Goal: Information Seeking & Learning: Learn about a topic

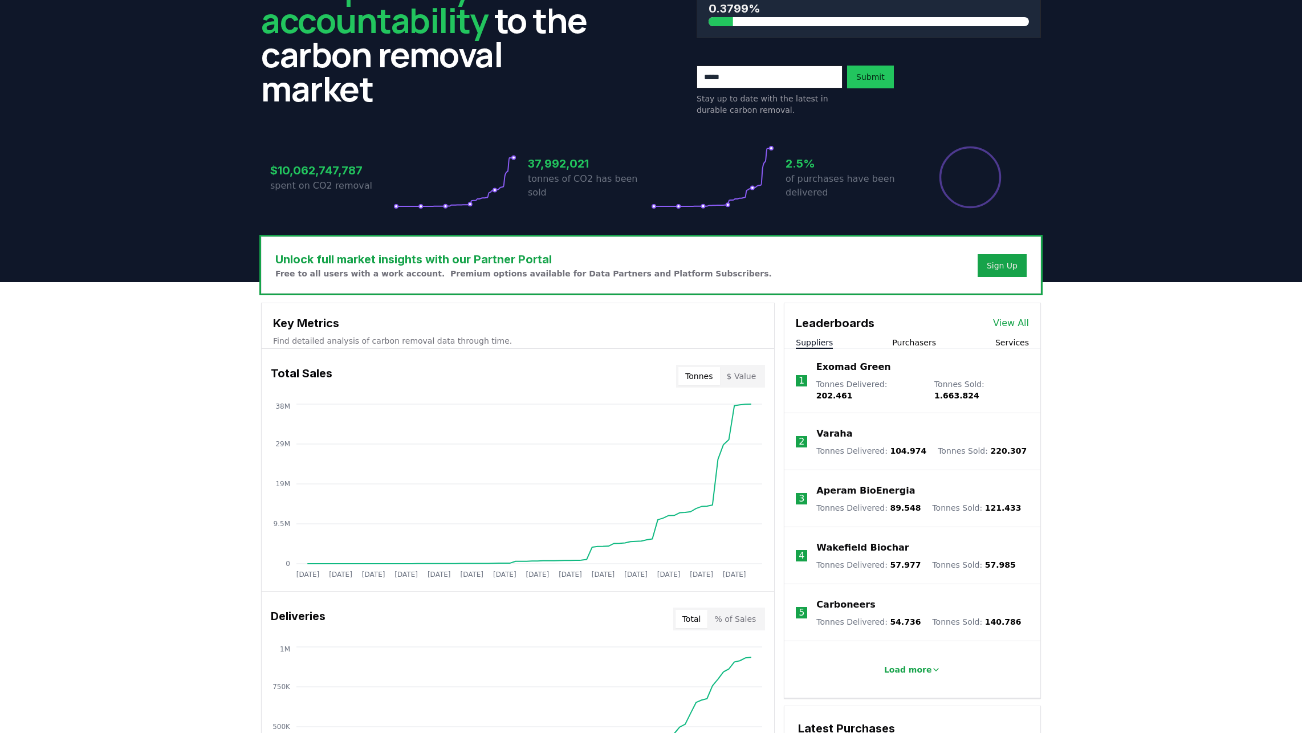
scroll to position [228, 0]
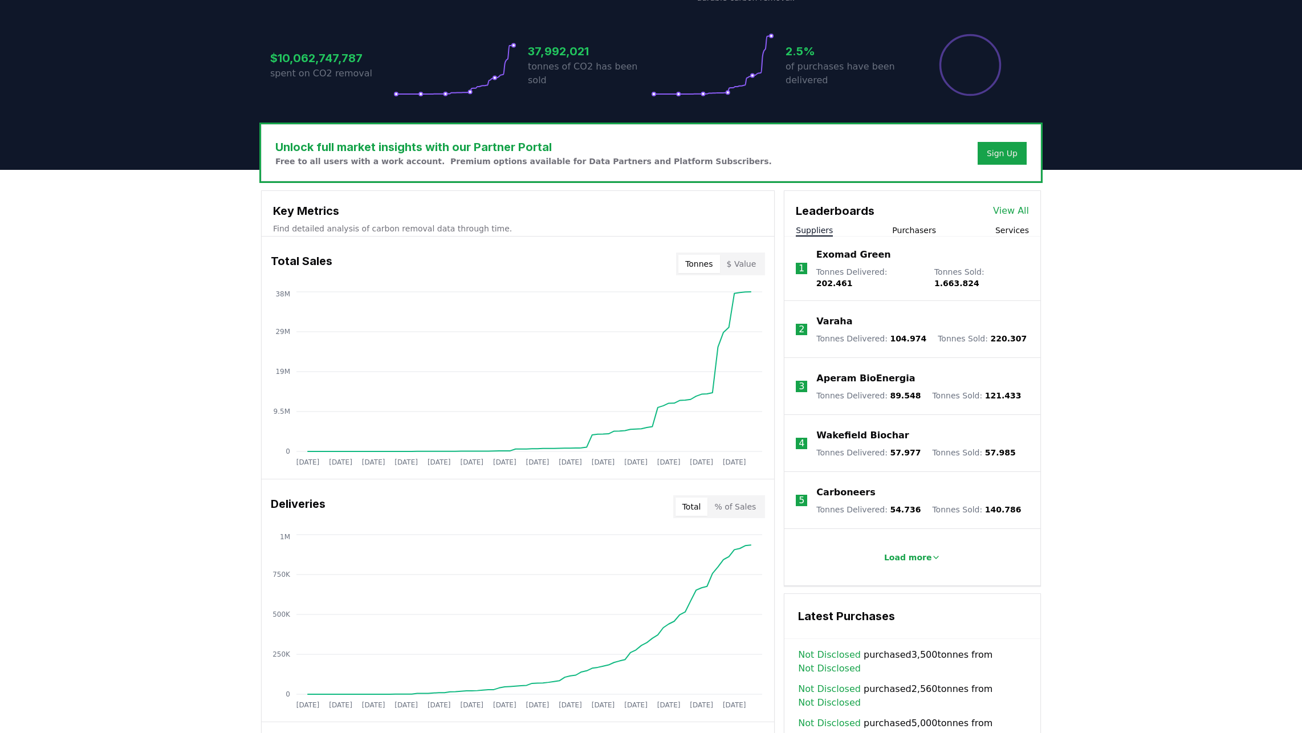
click at [1153, 296] on div "Unlock full market insights with our Partner Portal Free to all users with a wo…" at bounding box center [651, 626] width 1302 height 913
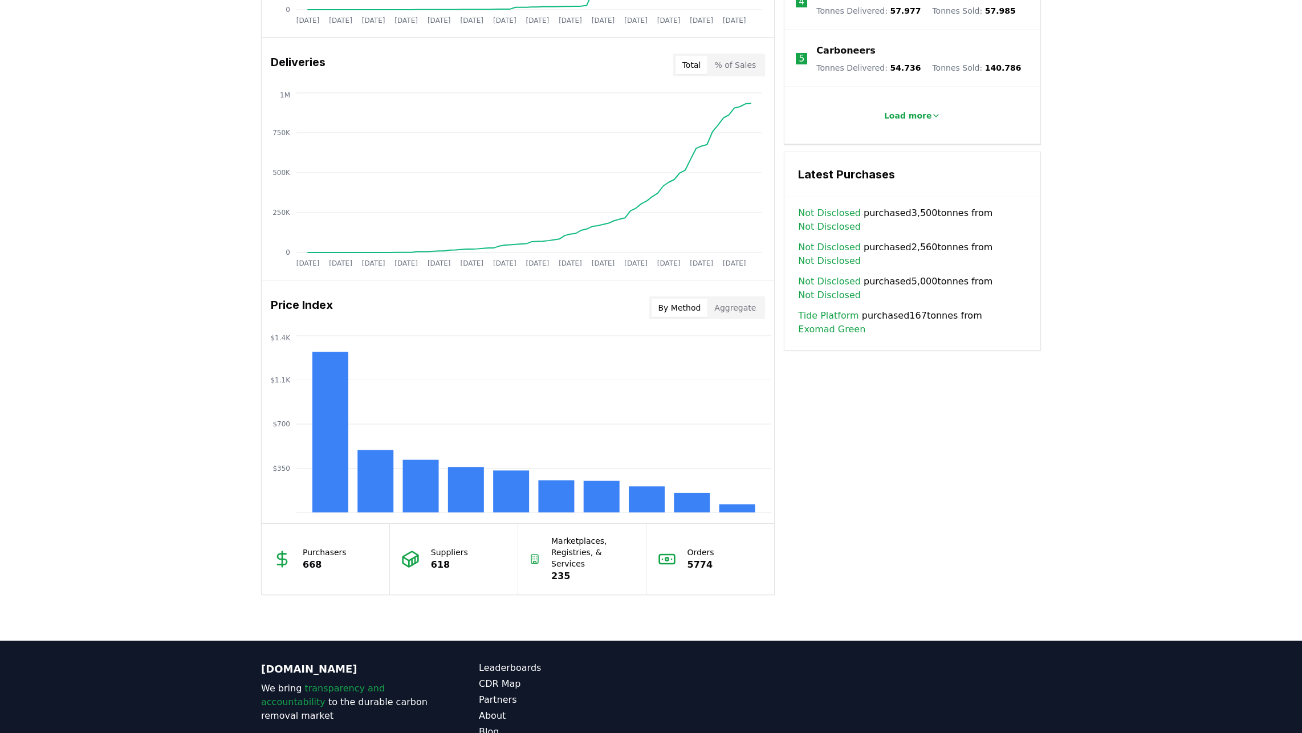
scroll to position [520, 0]
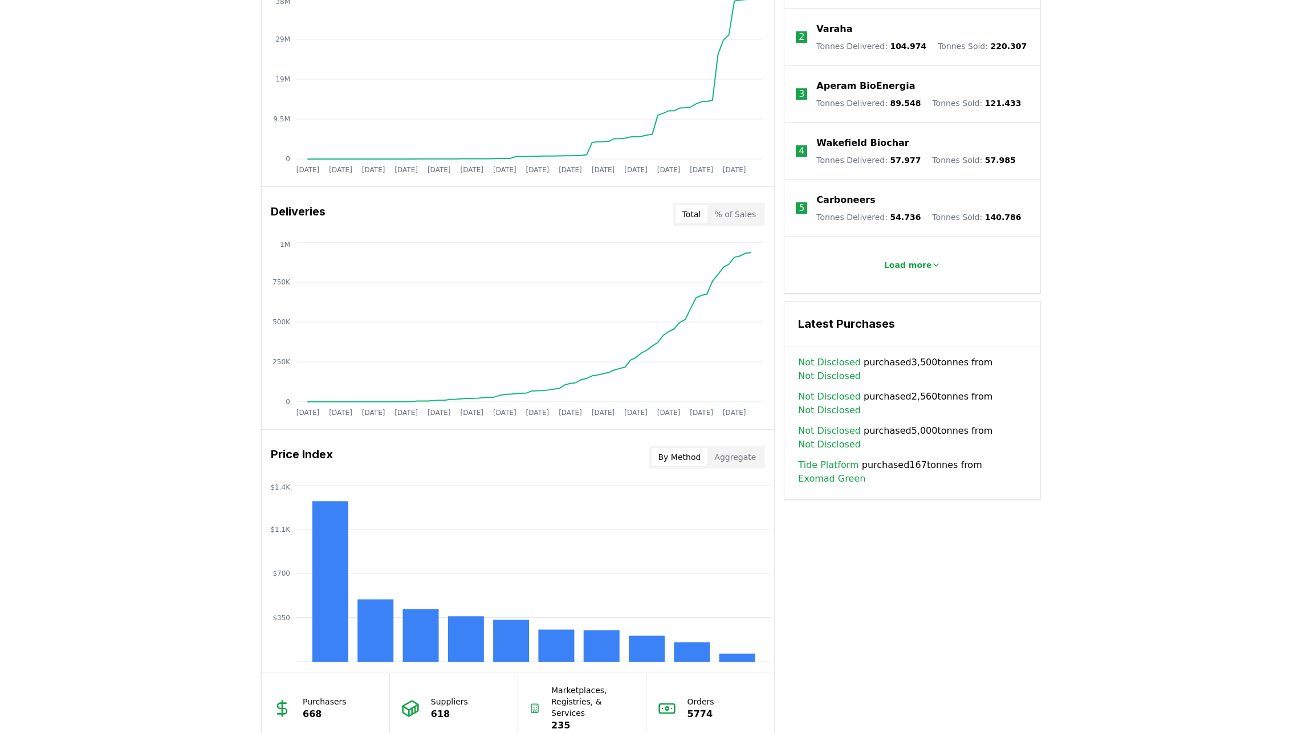
click at [698, 457] on button "By Method" at bounding box center [680, 457] width 56 height 18
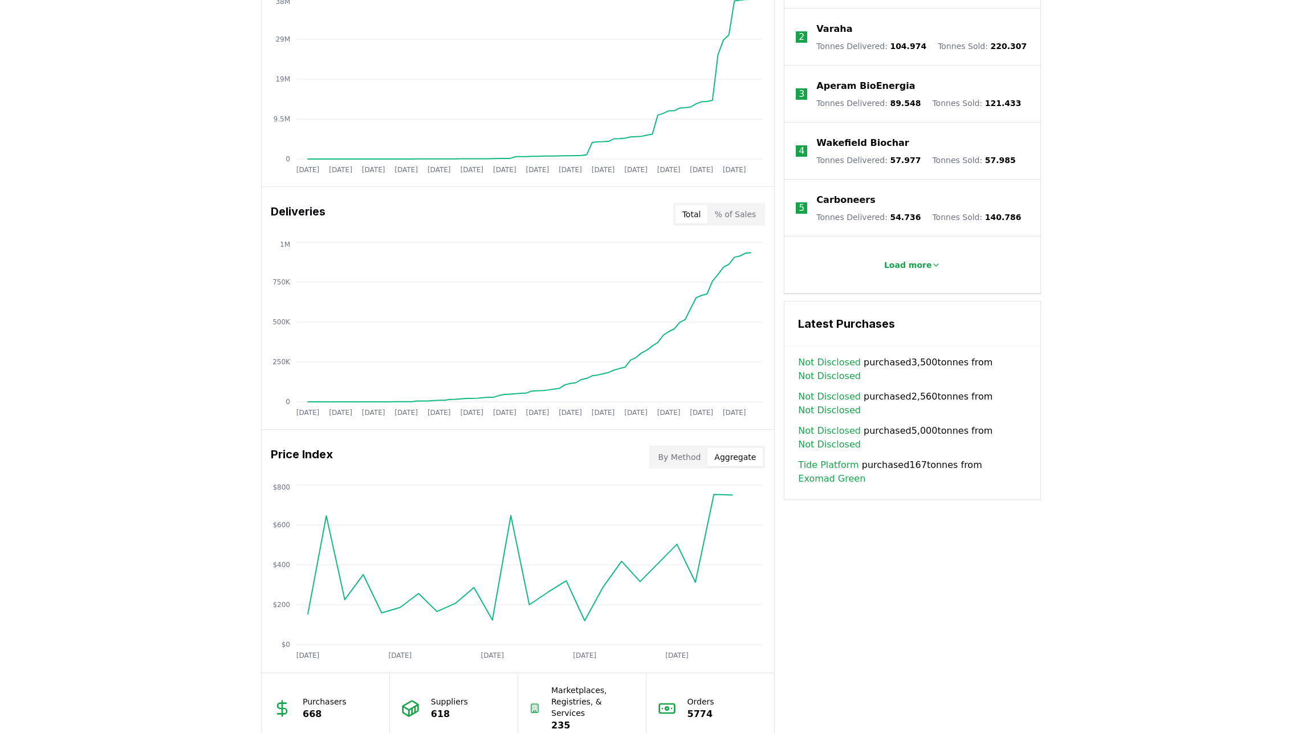
click at [721, 455] on button "Aggregate" at bounding box center [734, 457] width 55 height 18
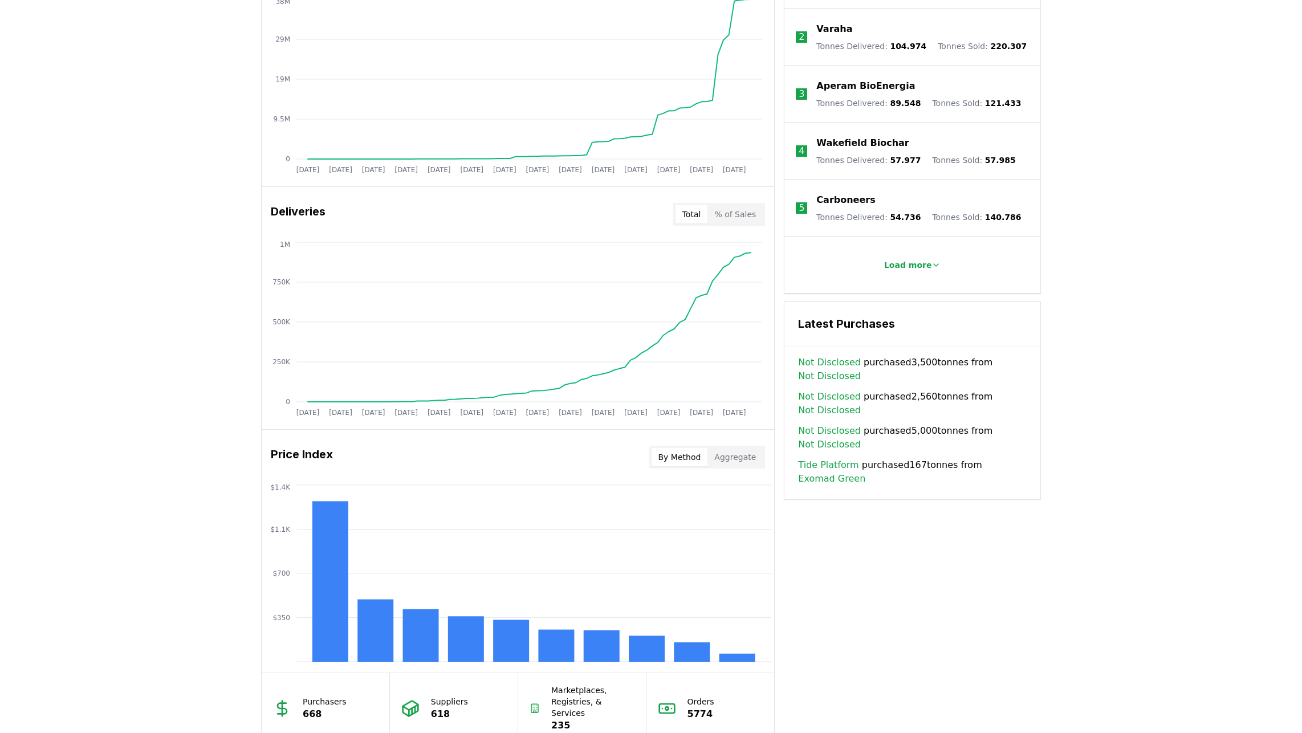
click at [684, 462] on button "By Method" at bounding box center [680, 457] width 56 height 18
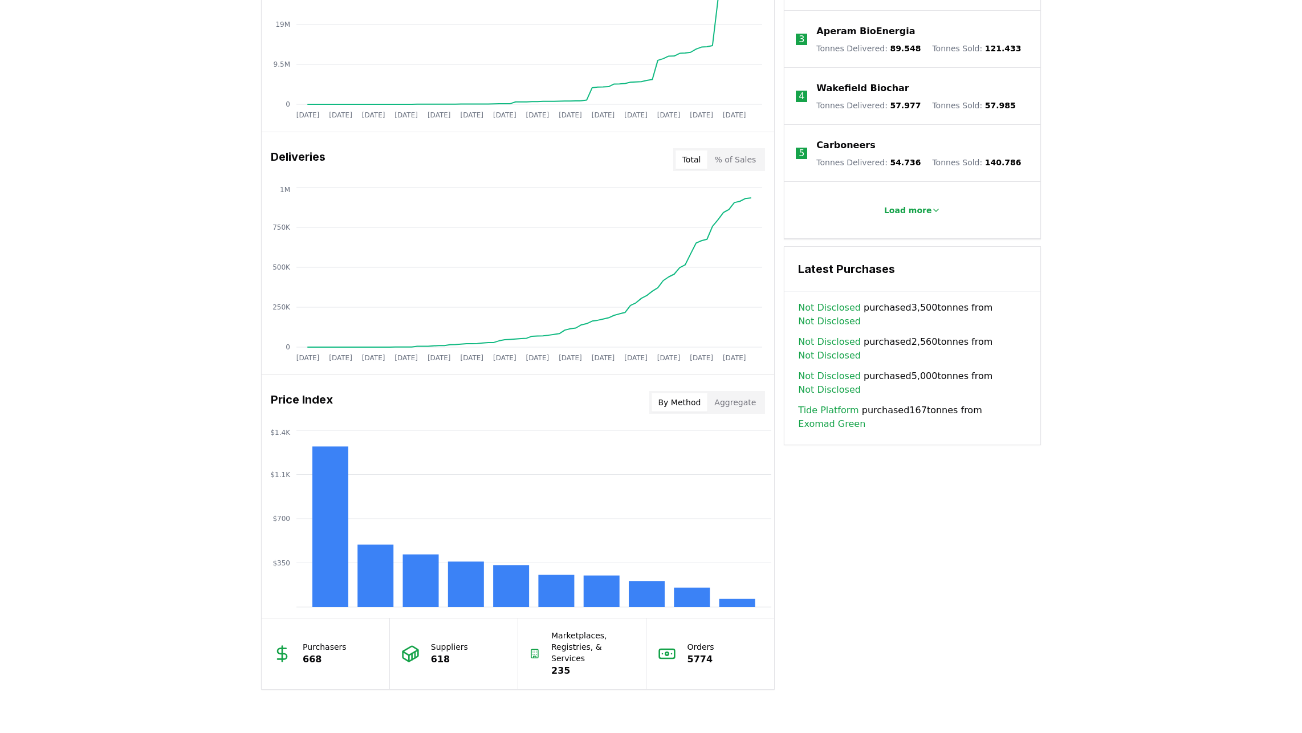
scroll to position [596, 0]
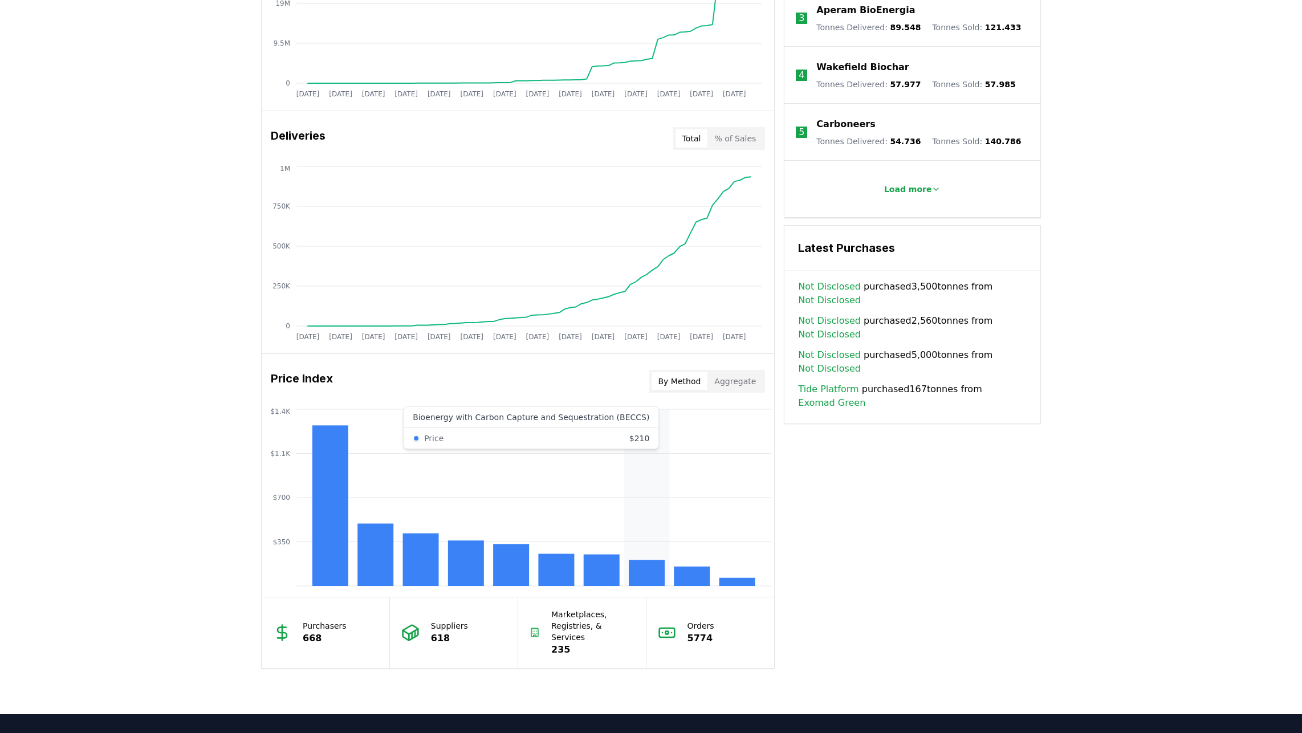
click at [627, 434] on icon "$350 $700 $1.1K $1.4K" at bounding box center [518, 497] width 512 height 182
click at [585, 418] on icon "$350 $700 $1.1K $1.4K" at bounding box center [518, 497] width 512 height 182
click at [696, 375] on button "By Method" at bounding box center [680, 381] width 56 height 18
click at [609, 617] on p "Marketplaces, Registries, & Services" at bounding box center [592, 626] width 83 height 34
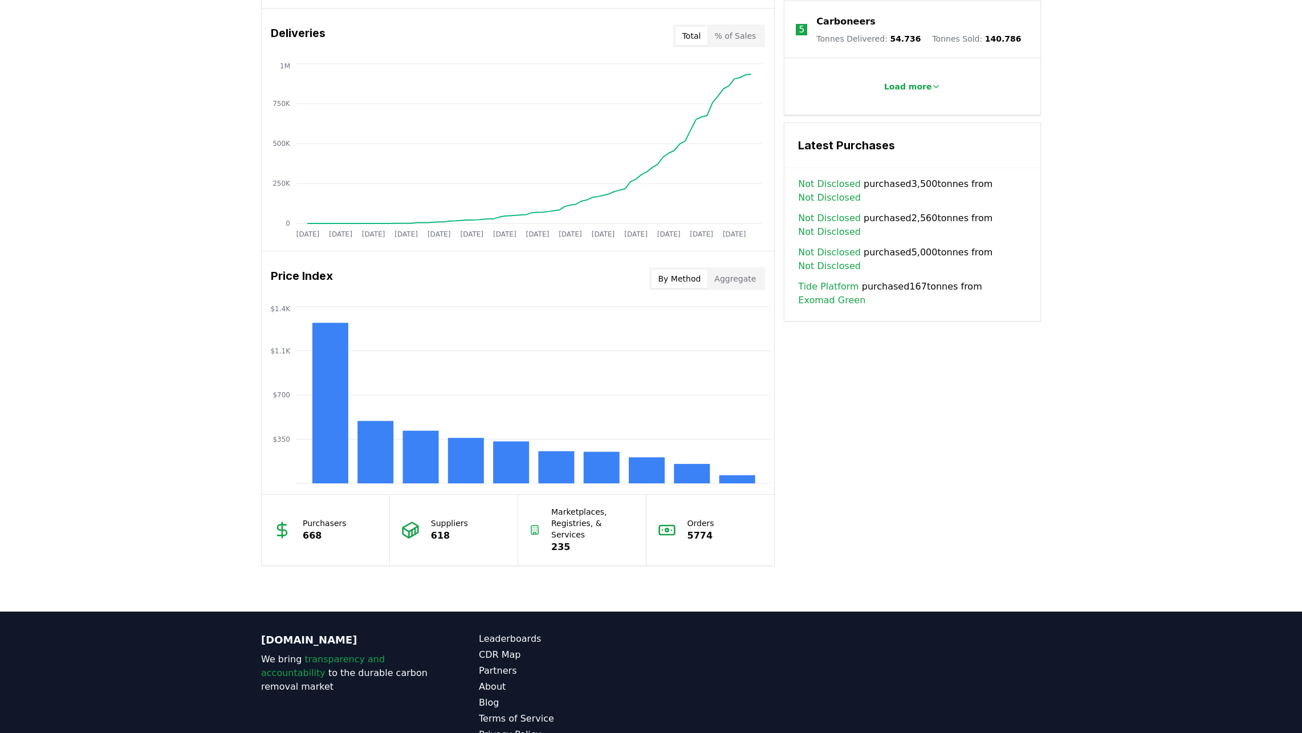
drag, startPoint x: 623, startPoint y: 609, endPoint x: 633, endPoint y: 658, distance: 50.8
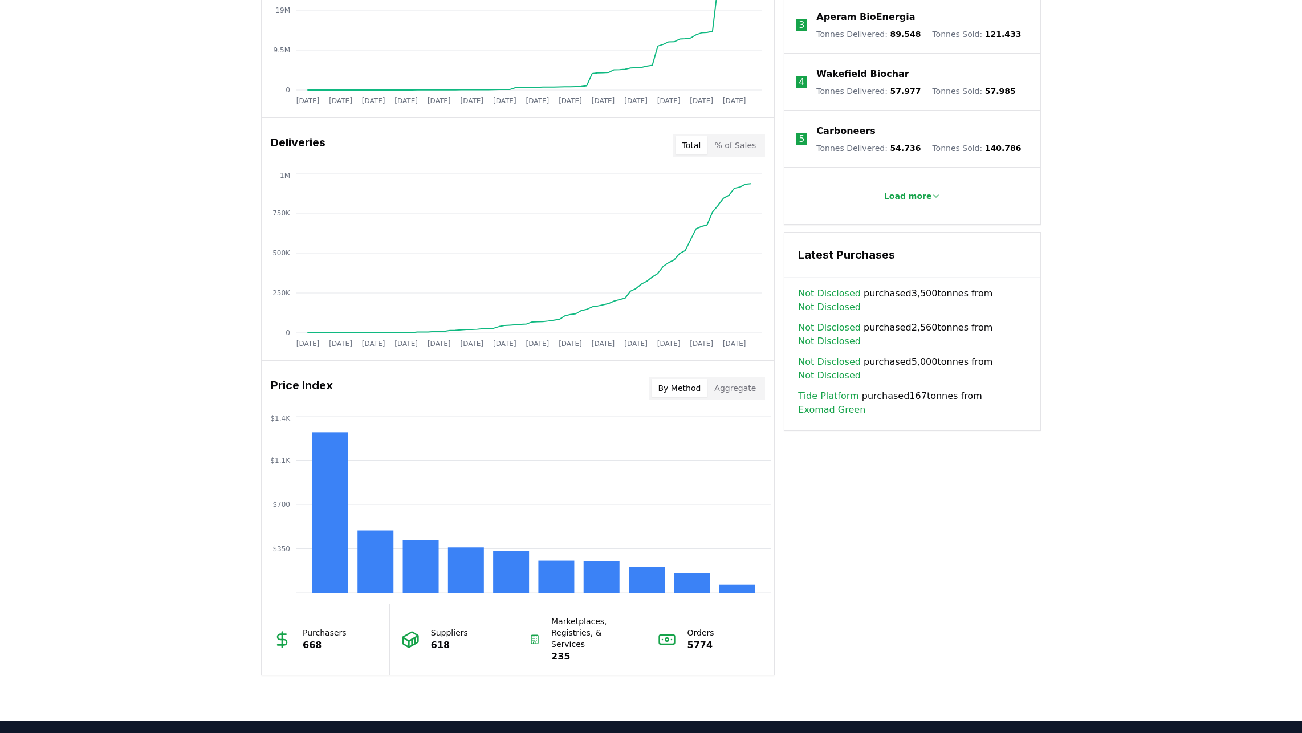
scroll to position [651, 0]
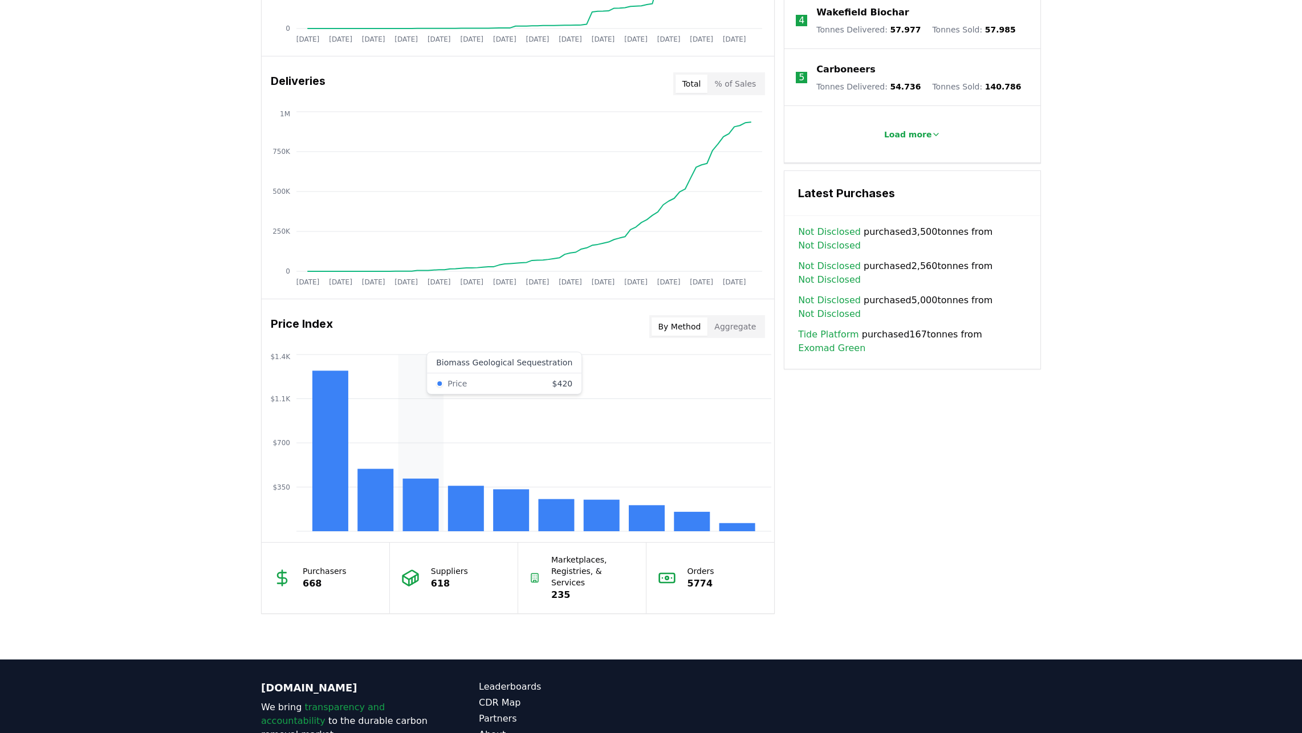
click at [401, 401] on icon "$350 $700 $1.1K $1.4K" at bounding box center [518, 443] width 512 height 182
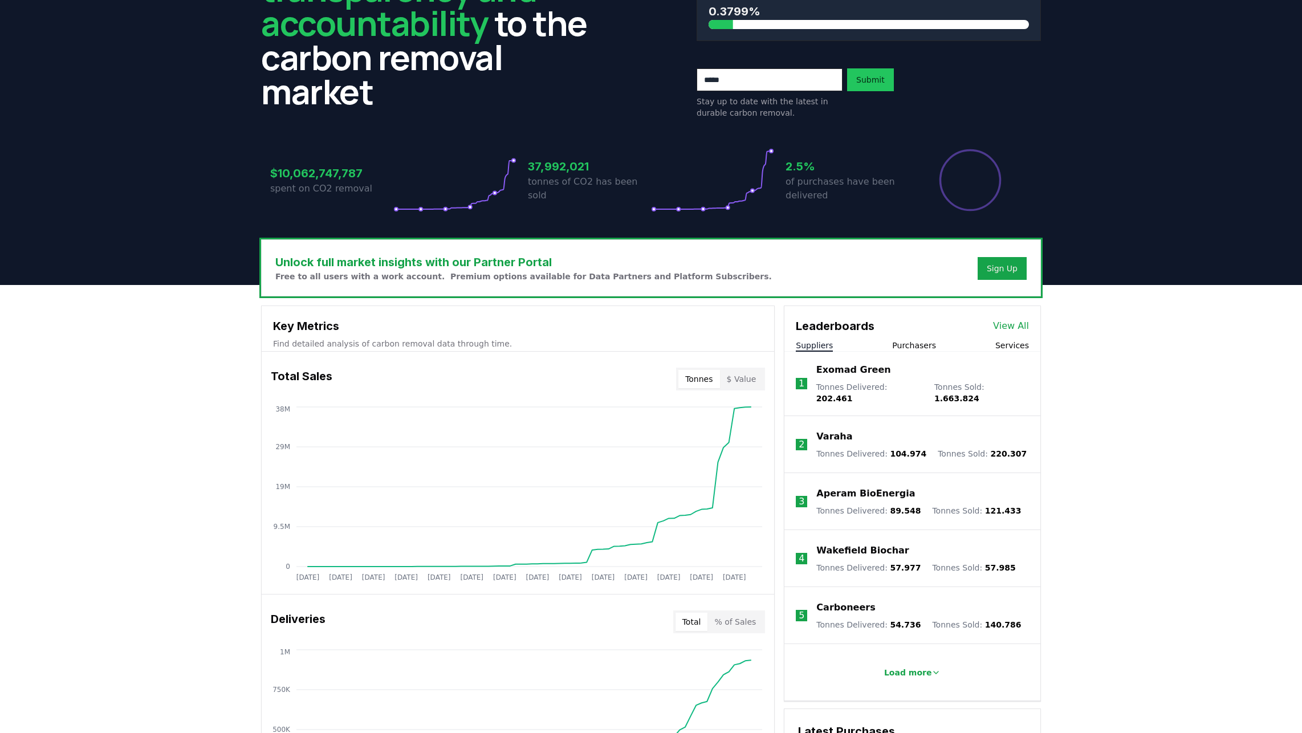
scroll to position [0, 0]
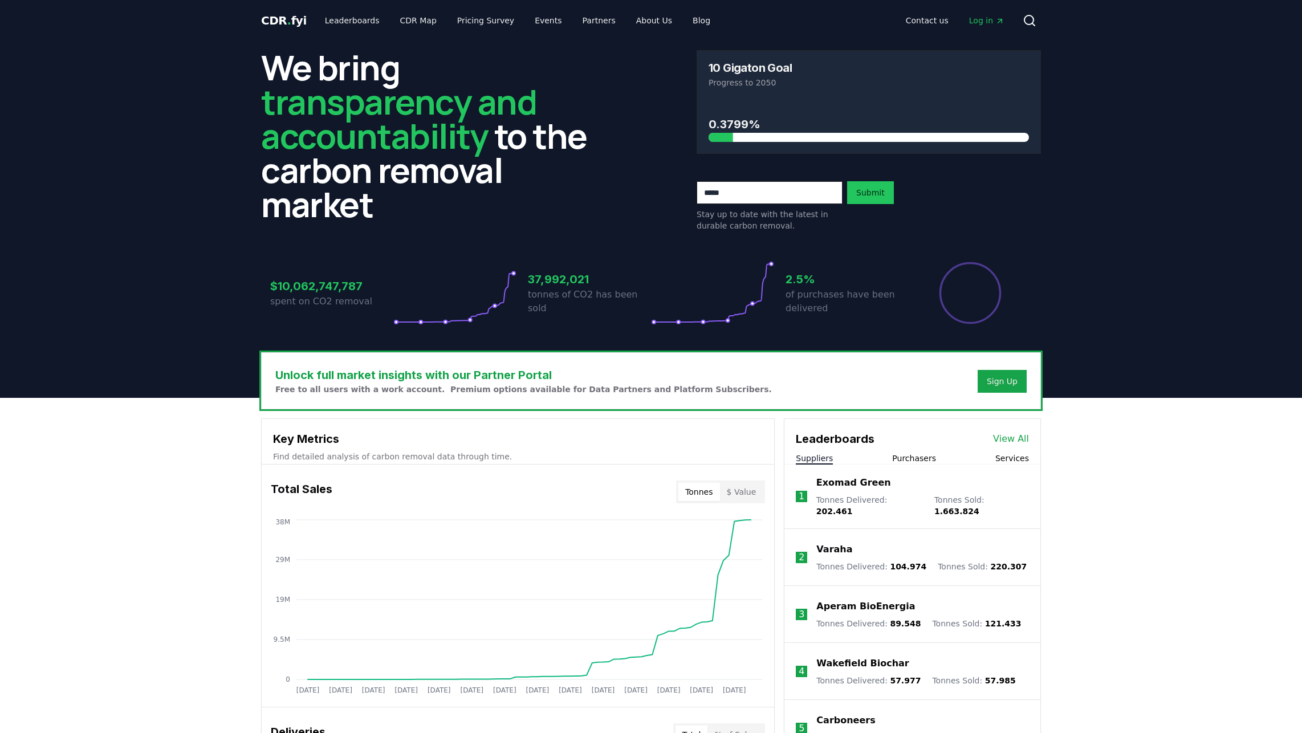
drag, startPoint x: 780, startPoint y: 498, endPoint x: 780, endPoint y: 505, distance: 6.8
drag, startPoint x: 748, startPoint y: 478, endPoint x: 747, endPoint y: 495, distance: 17.1
click at [747, 479] on div "Total Sales Tonnes $ Value" at bounding box center [518, 491] width 512 height 41
click at [747, 502] on div "Tonnes $ Value" at bounding box center [720, 492] width 89 height 23
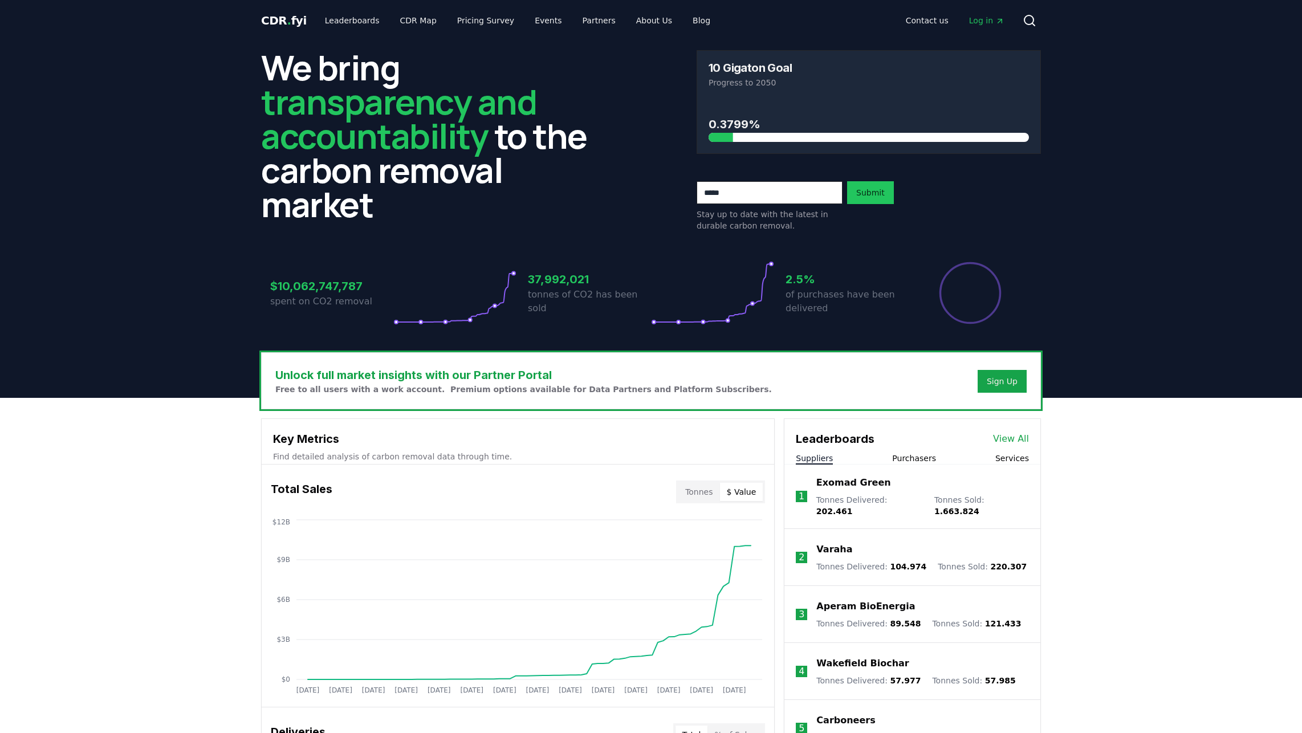
click at [742, 495] on button "$ Value" at bounding box center [741, 492] width 43 height 18
click at [724, 494] on button "$ Value" at bounding box center [741, 492] width 43 height 18
click at [344, 15] on link "Leaderboards" at bounding box center [352, 20] width 73 height 21
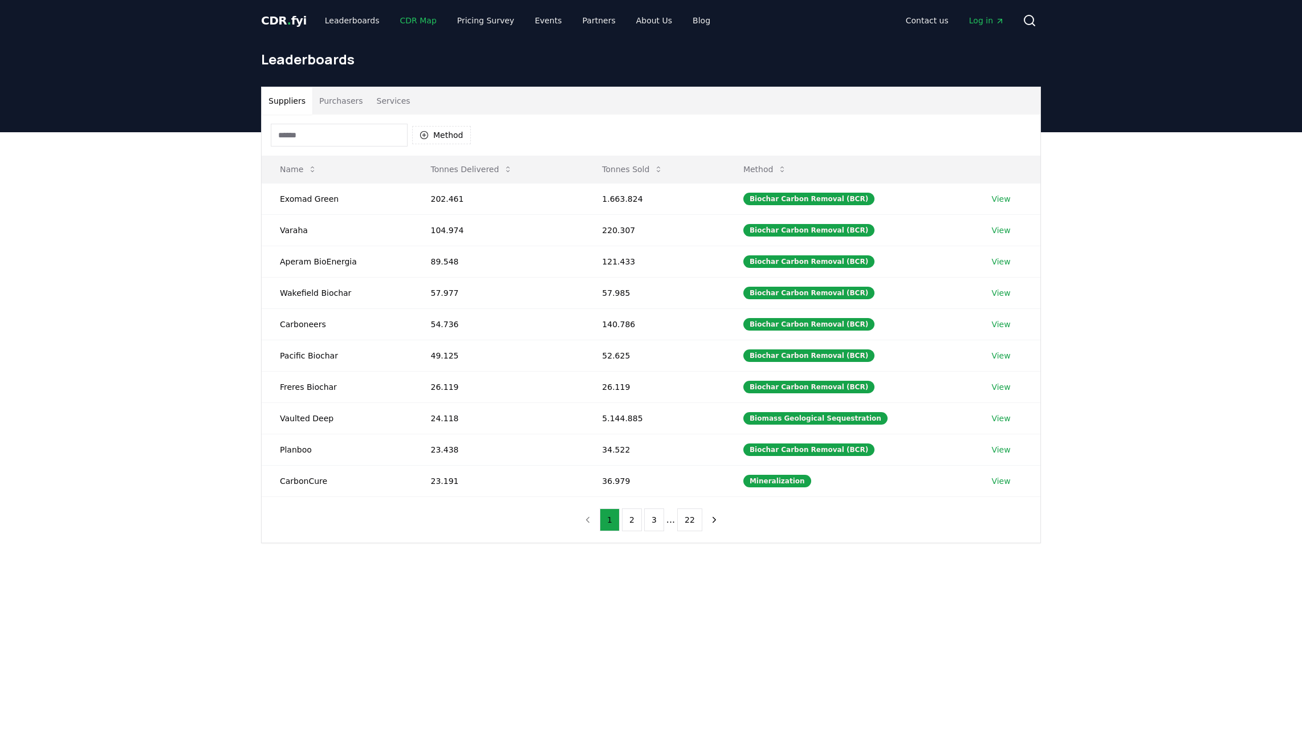
click at [404, 13] on link "CDR Map" at bounding box center [418, 20] width 55 height 21
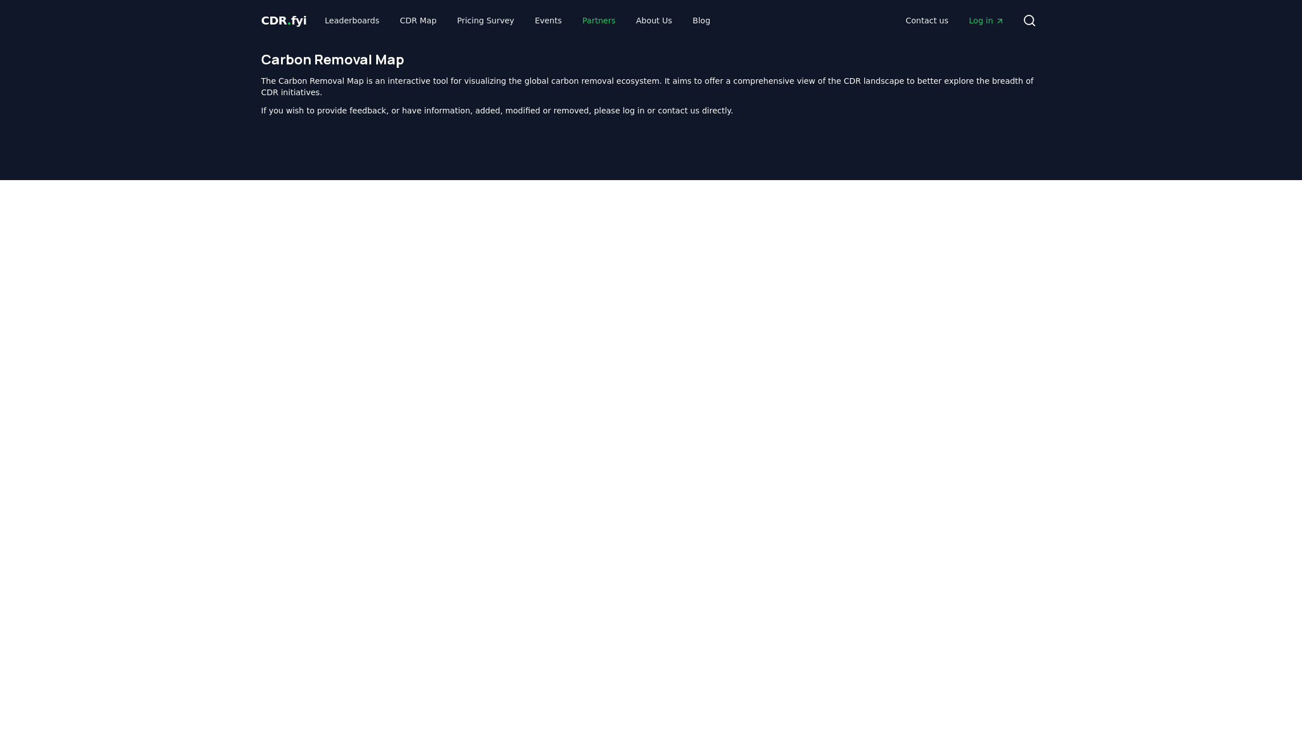
click at [594, 22] on link "Partners" at bounding box center [598, 20] width 51 height 21
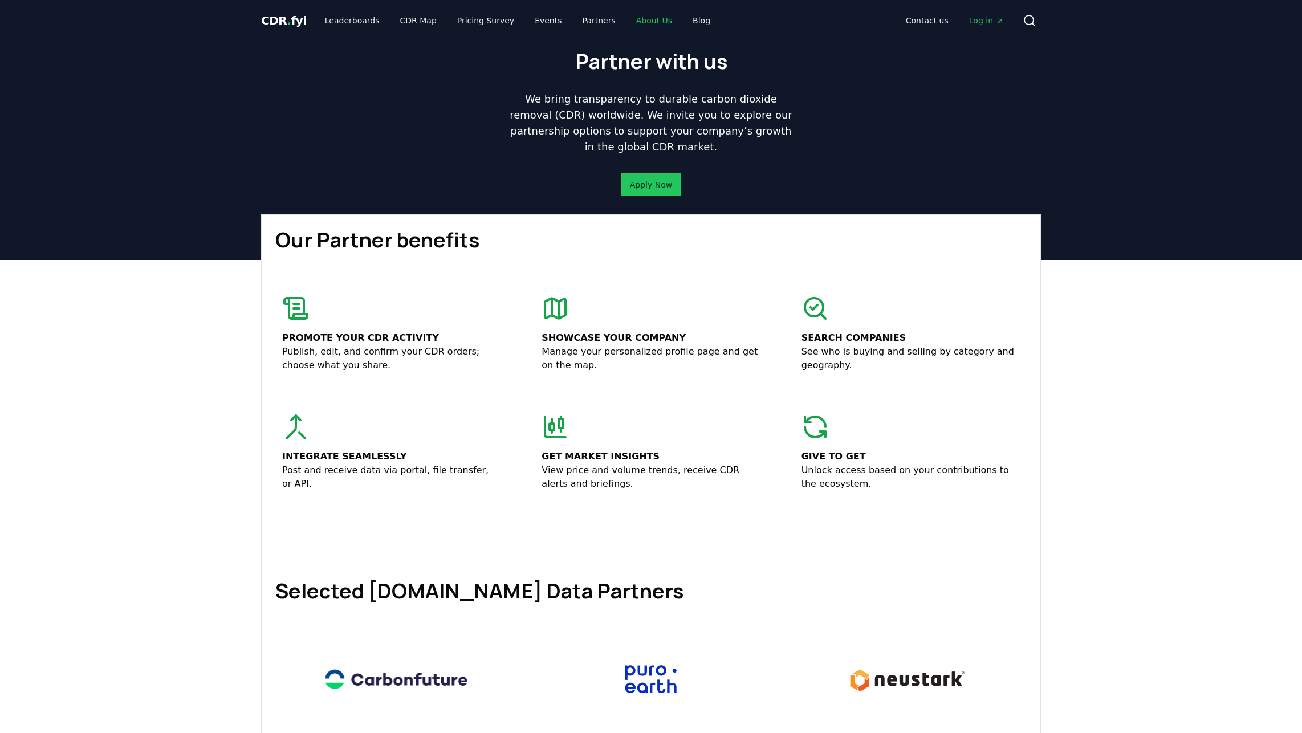
click at [628, 22] on link "About Us" at bounding box center [654, 20] width 54 height 21
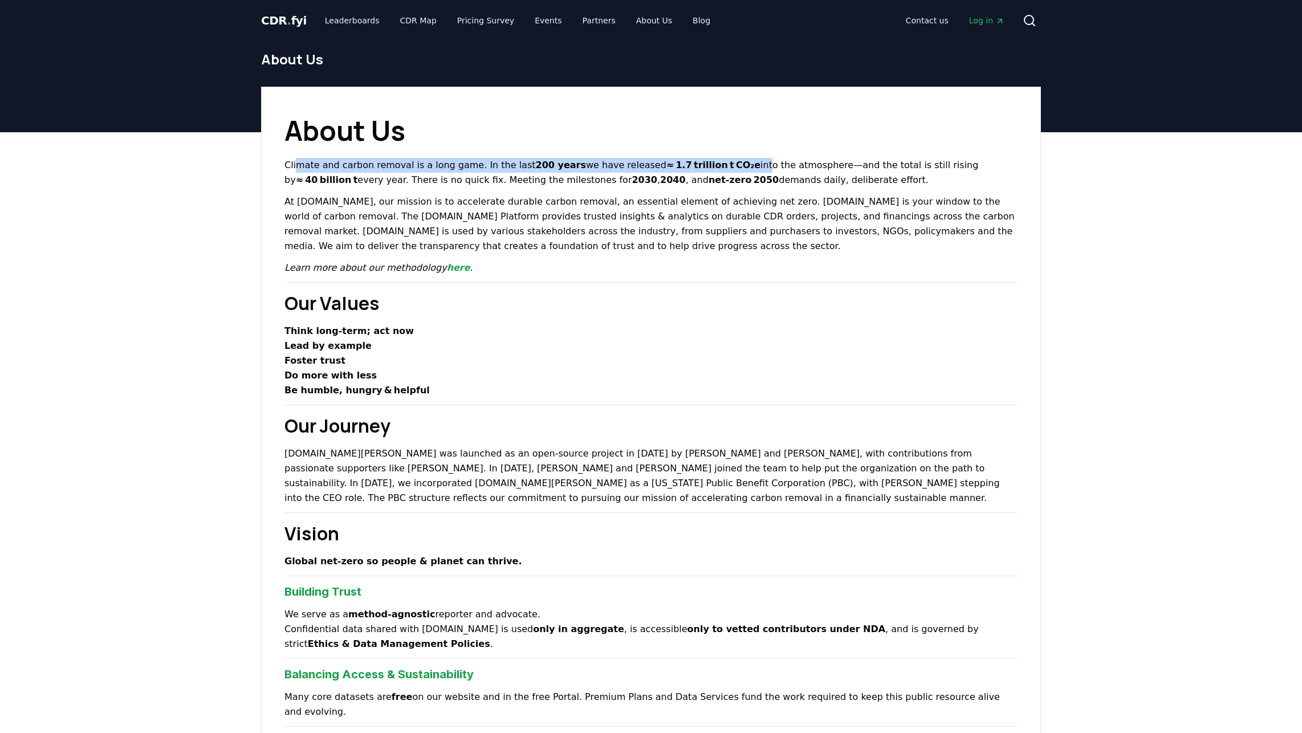
drag, startPoint x: 296, startPoint y: 164, endPoint x: 720, endPoint y: 164, distance: 424.1
click at [720, 164] on p "Climate and carbon removal is a long game. In the last 200 years we have releas…" at bounding box center [650, 173] width 733 height 30
drag, startPoint x: 451, startPoint y: 269, endPoint x: 438, endPoint y: 269, distance: 13.1
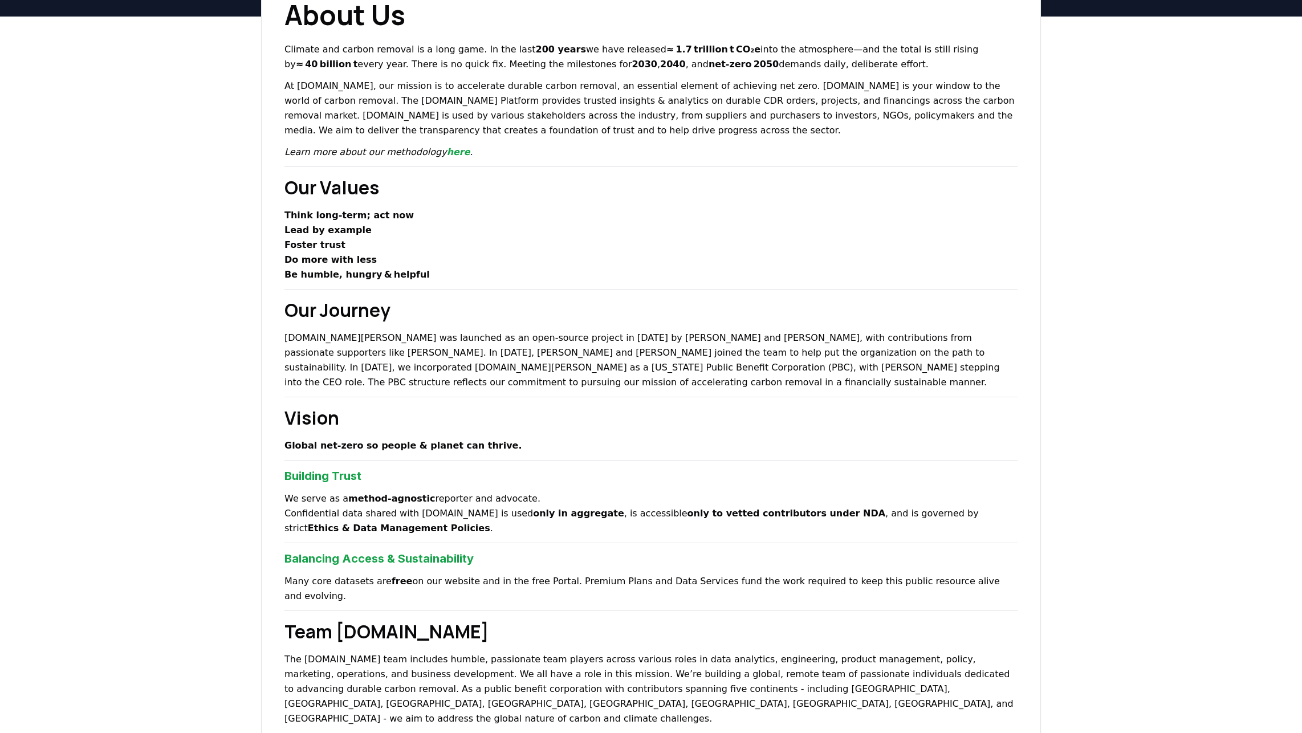
scroll to position [152, 0]
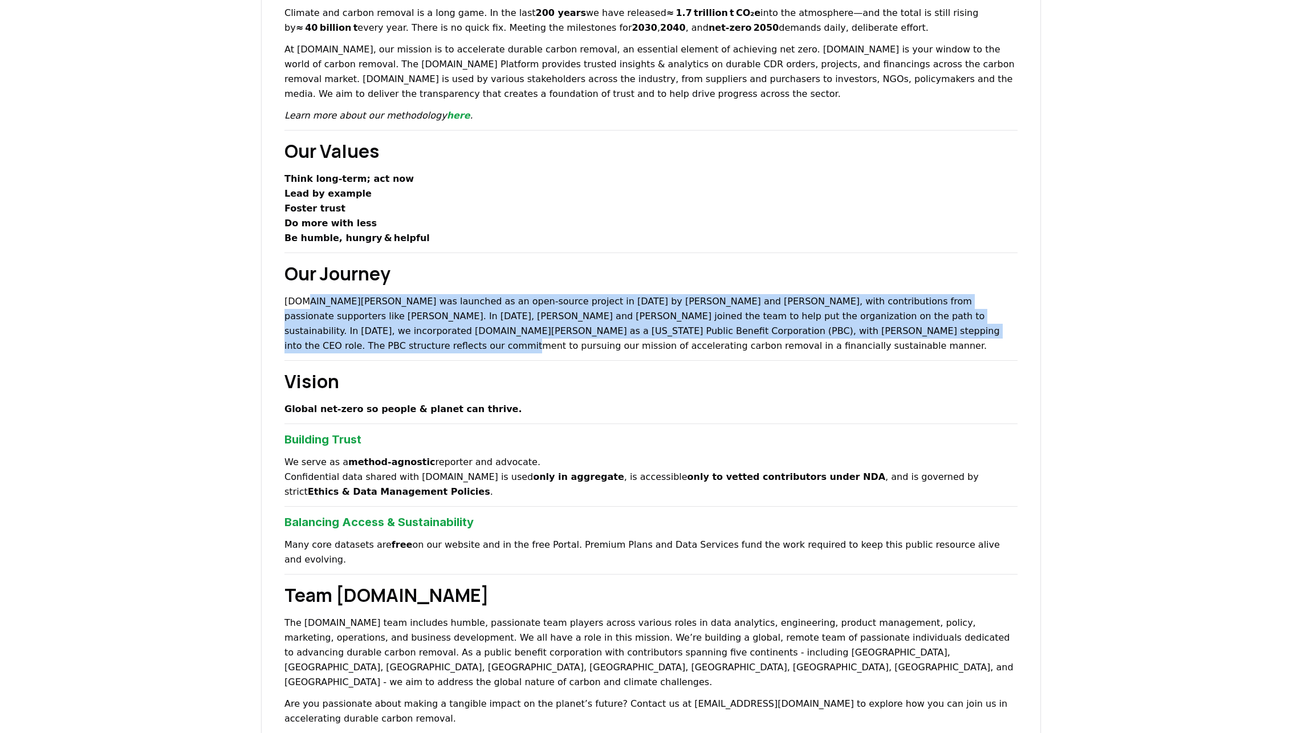
drag, startPoint x: 304, startPoint y: 300, endPoint x: 863, endPoint y: 330, distance: 560.0
click at [863, 330] on p "CDR.fyi was launched as an open-source project in 2022 by Robert Höglund and Ke…" at bounding box center [650, 323] width 733 height 59
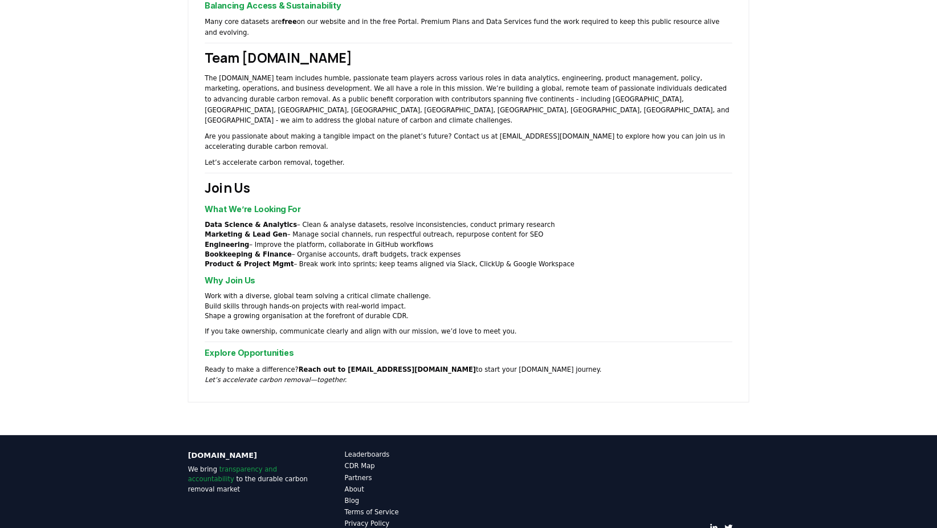
scroll to position [676, 0]
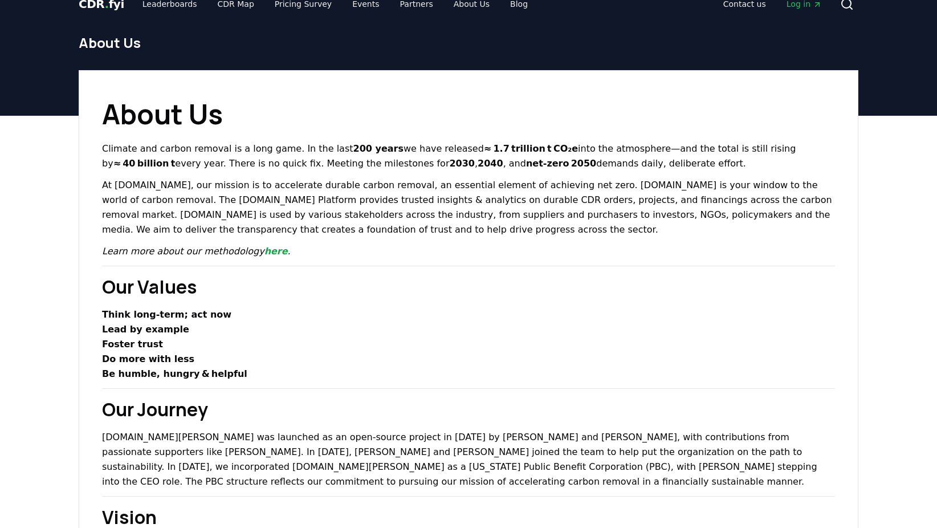
scroll to position [0, 0]
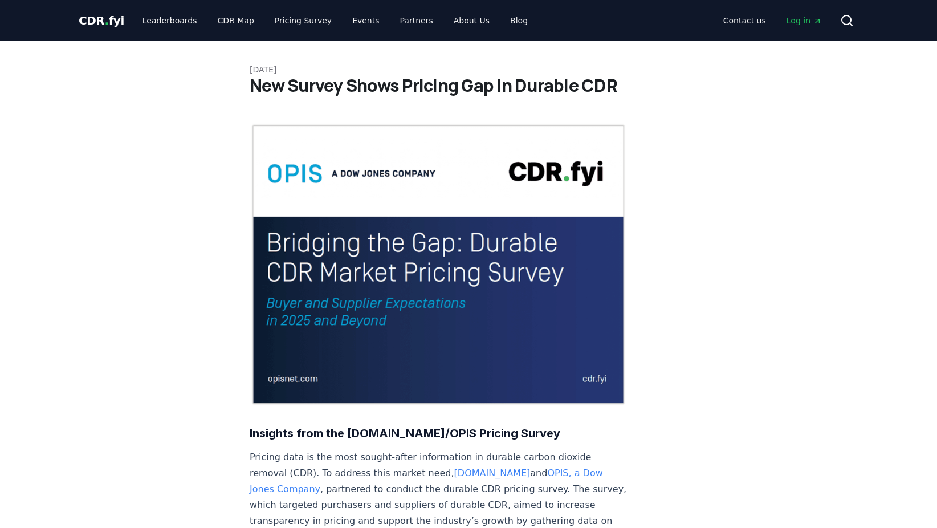
drag, startPoint x: 716, startPoint y: 428, endPoint x: 467, endPoint y: 52, distance: 450.5
click at [269, 18] on link "Pricing Survey" at bounding box center [303, 20] width 75 height 21
click at [155, 18] on link "Leaderboards" at bounding box center [169, 20] width 73 height 21
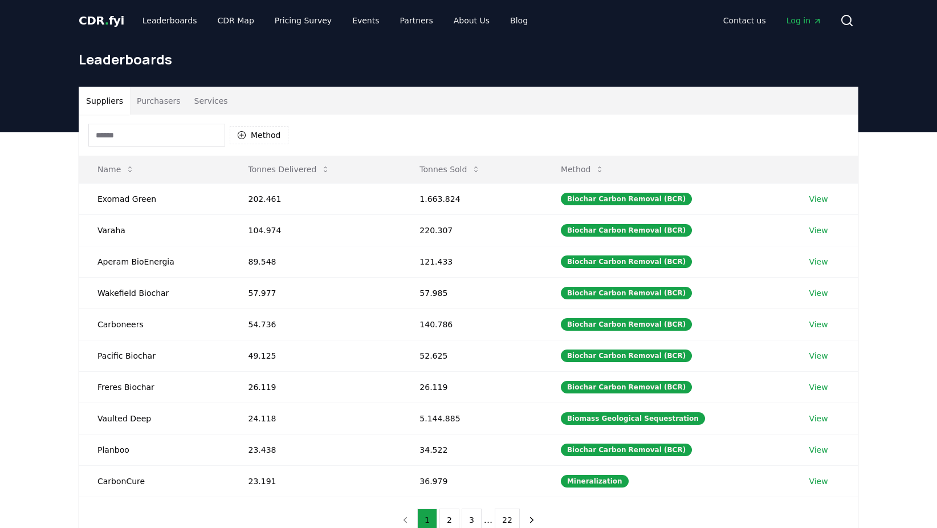
click at [144, 103] on button "Purchasers" at bounding box center [159, 100] width 58 height 27
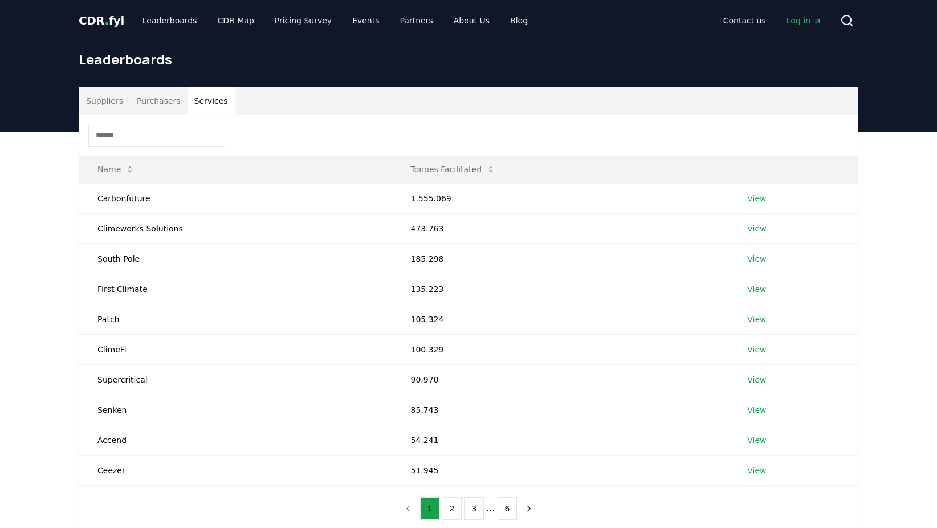
click at [188, 102] on button "Services" at bounding box center [211, 100] width 47 height 27
click at [154, 100] on button "Purchasers" at bounding box center [159, 100] width 58 height 27
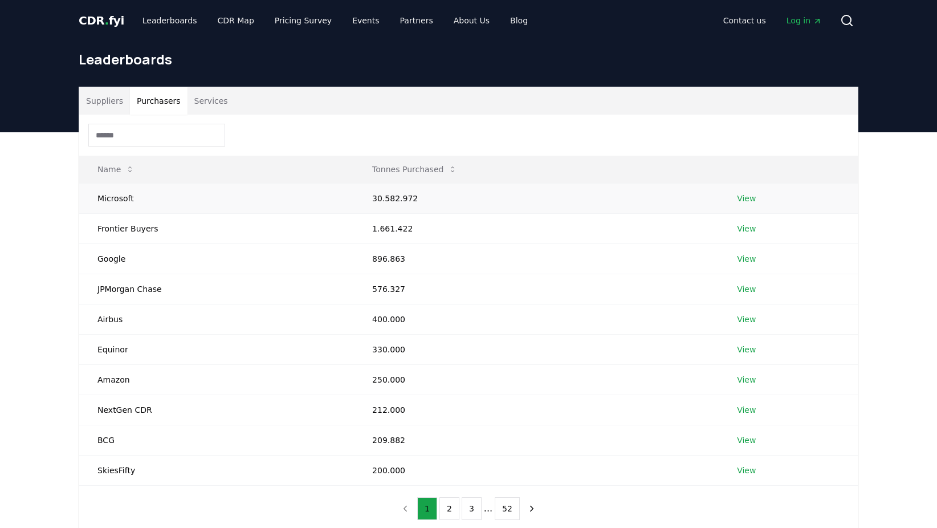
click at [730, 190] on td "View" at bounding box center [788, 198] width 139 height 30
click at [734, 192] on td "View" at bounding box center [788, 198] width 139 height 30
click at [750, 216] on td "View" at bounding box center [788, 228] width 139 height 30
click at [734, 197] on td "View" at bounding box center [788, 198] width 139 height 30
click at [738, 197] on link "View" at bounding box center [746, 198] width 19 height 11
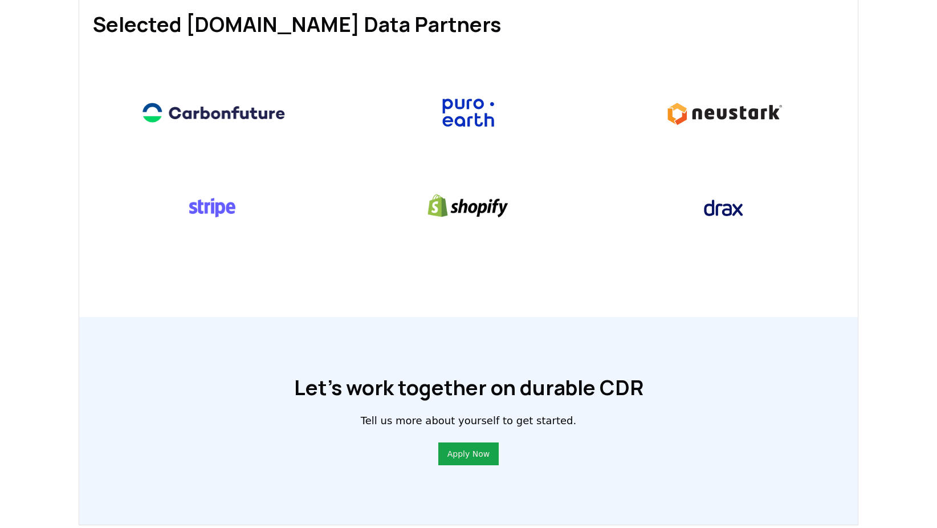
scroll to position [792, 0]
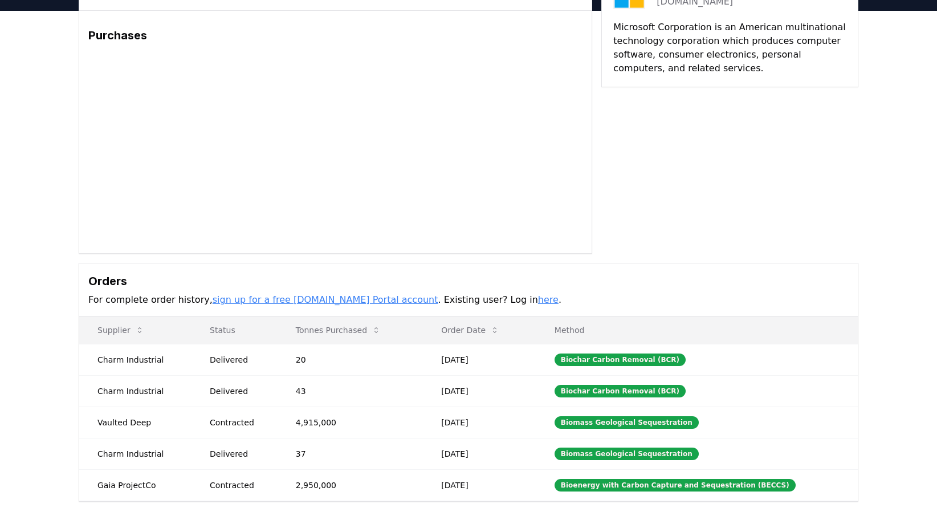
scroll to position [152, 0]
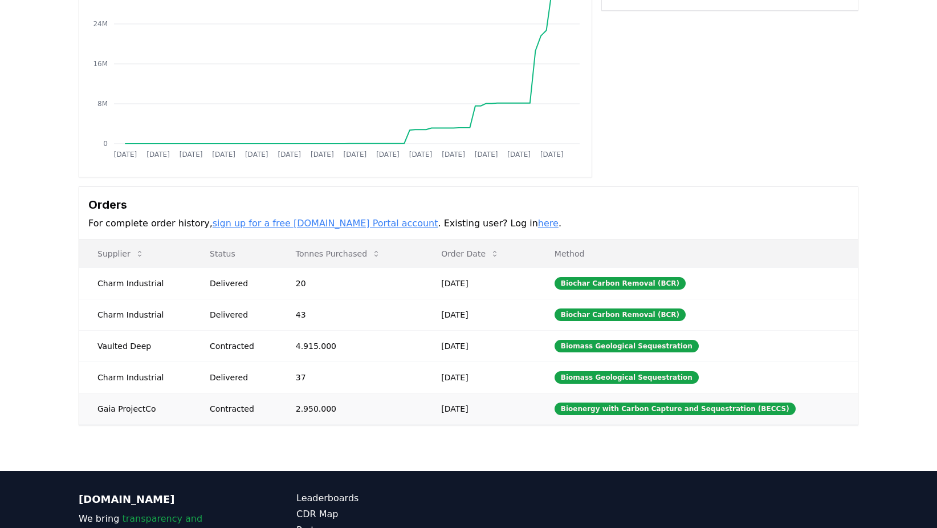
drag, startPoint x: 151, startPoint y: 406, endPoint x: 111, endPoint y: 409, distance: 40.0
click at [124, 409] on td "Gaia ProjectCo" at bounding box center [135, 408] width 112 height 31
drag, startPoint x: 146, startPoint y: 413, endPoint x: 96, endPoint y: 409, distance: 49.8
click at [96, 409] on td "Gaia ProjectCo" at bounding box center [135, 408] width 112 height 31
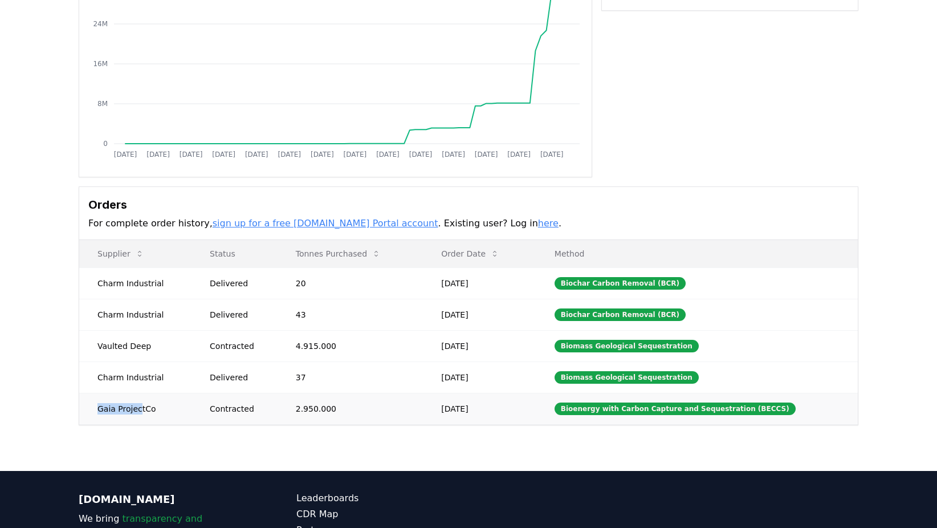
drag, startPoint x: 93, startPoint y: 409, endPoint x: 136, endPoint y: 408, distance: 43.3
click at [136, 408] on td "Gaia ProjectCo" at bounding box center [135, 408] width 112 height 31
drag, startPoint x: 136, startPoint y: 408, endPoint x: 143, endPoint y: 409, distance: 6.9
click at [136, 408] on td "Gaia ProjectCo" at bounding box center [135, 408] width 112 height 31
drag, startPoint x: 146, startPoint y: 409, endPoint x: 91, endPoint y: 406, distance: 54.8
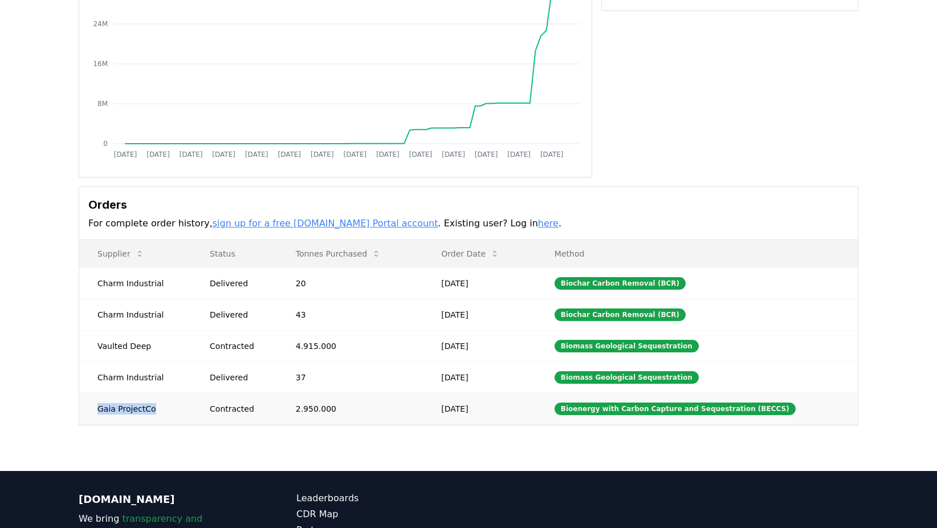
click at [91, 406] on td "Gaia ProjectCo" at bounding box center [135, 408] width 112 height 31
copy td "Gaia ProjectCo"
click at [200, 412] on td "Contracted" at bounding box center [235, 408] width 86 height 31
drag, startPoint x: 321, startPoint y: 407, endPoint x: 302, endPoint y: 409, distance: 19.5
click at [302, 409] on td "2.950.000" at bounding box center [351, 408] width 146 height 31
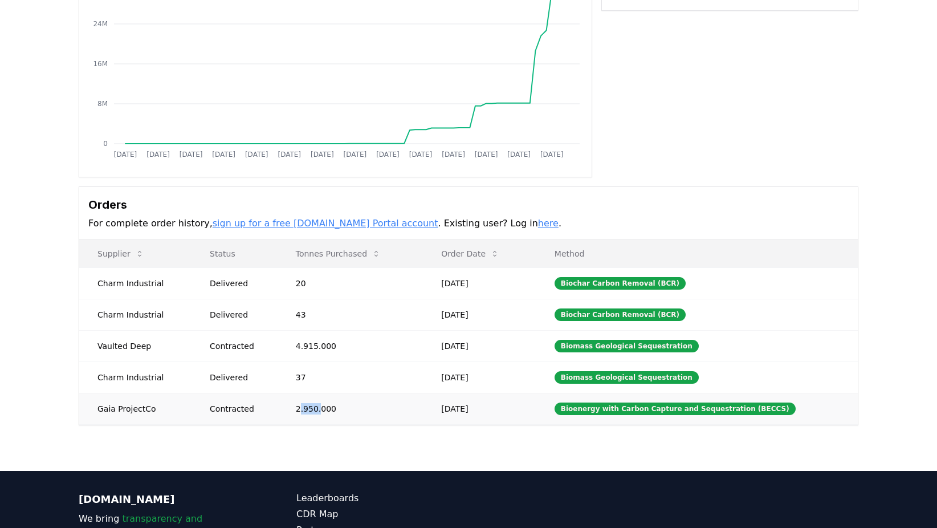
click at [305, 413] on td "2.950.000" at bounding box center [351, 408] width 146 height 31
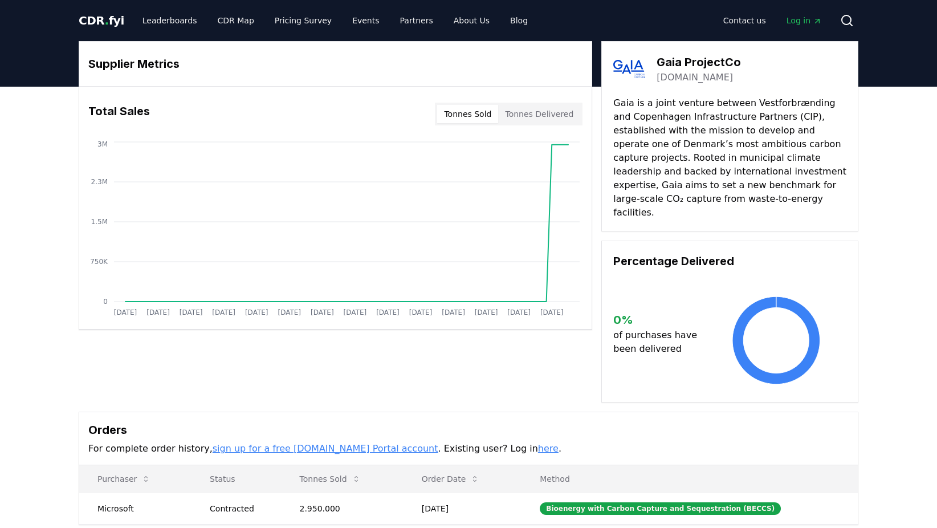
click at [538, 111] on button "Tonnes Delivered" at bounding box center [539, 114] width 82 height 18
click at [475, 113] on button "Tonnes Sold" at bounding box center [467, 114] width 61 height 18
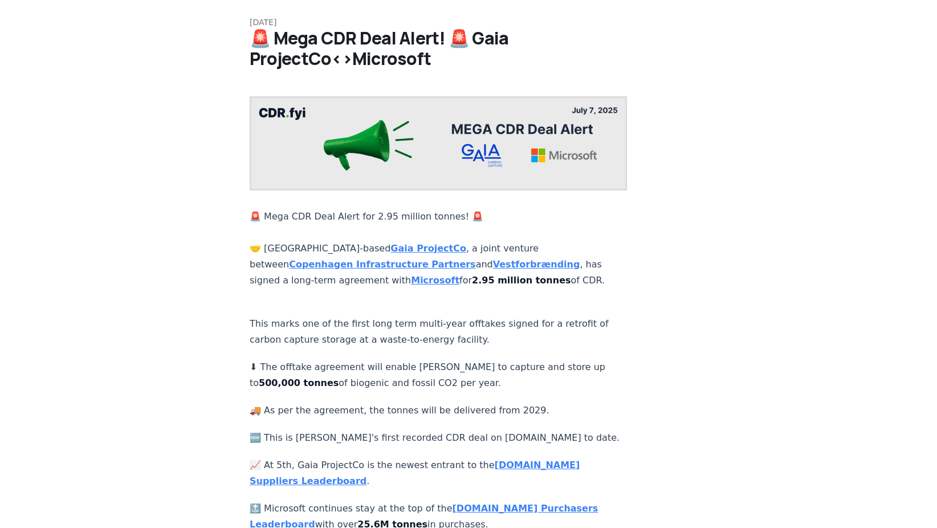
scroll to position [123, 0]
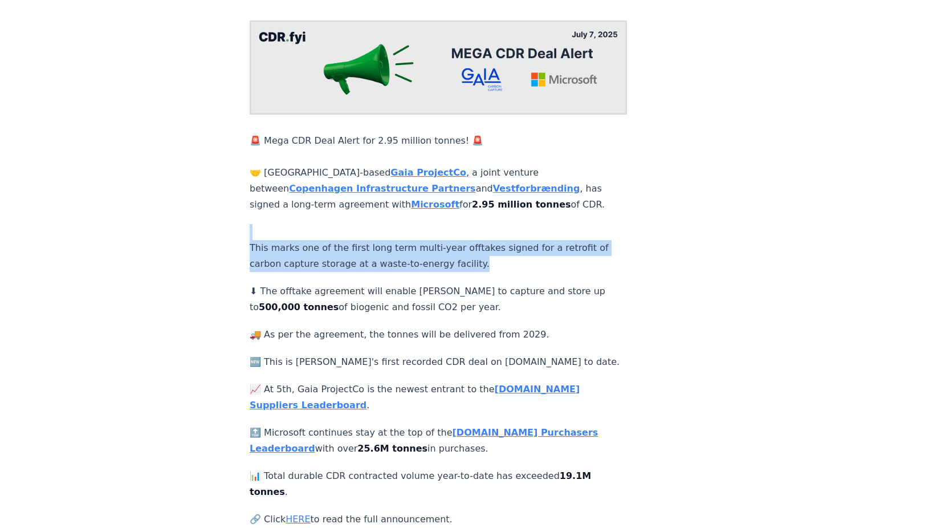
drag, startPoint x: 266, startPoint y: 228, endPoint x: 475, endPoint y: 255, distance: 210.4
click at [475, 255] on p "This marks one of the first long term multi-year offtakes signed for a retrofit…" at bounding box center [438, 248] width 377 height 48
click at [475, 259] on p "This marks one of the first long term multi-year offtakes signed for a retrofit…" at bounding box center [438, 248] width 377 height 48
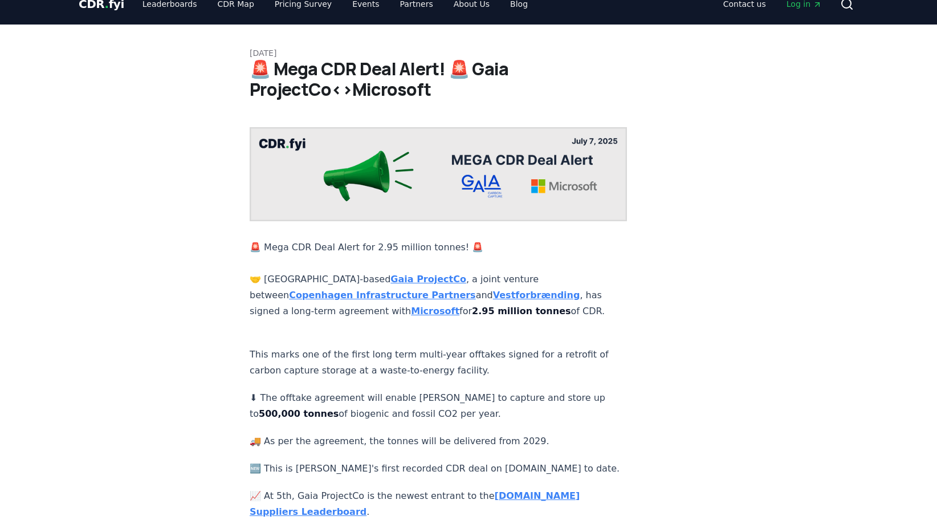
scroll to position [0, 0]
